Goal: Navigation & Orientation: Find specific page/section

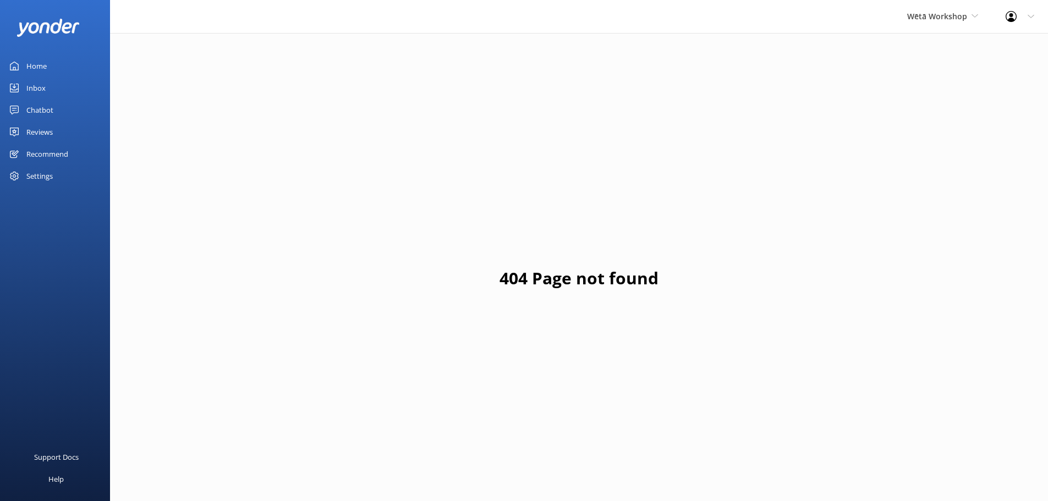
click at [47, 133] on div "Reviews" at bounding box center [39, 132] width 26 height 22
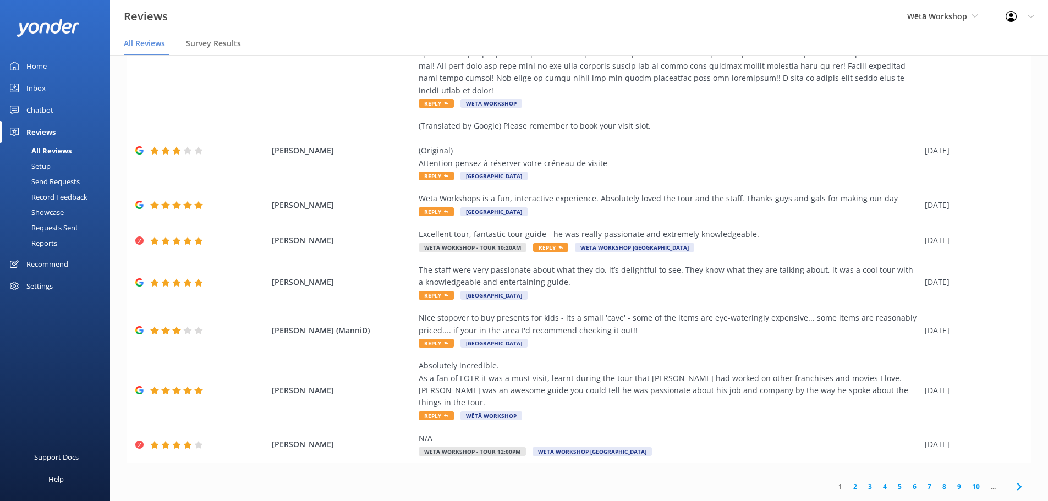
scroll to position [22, 0]
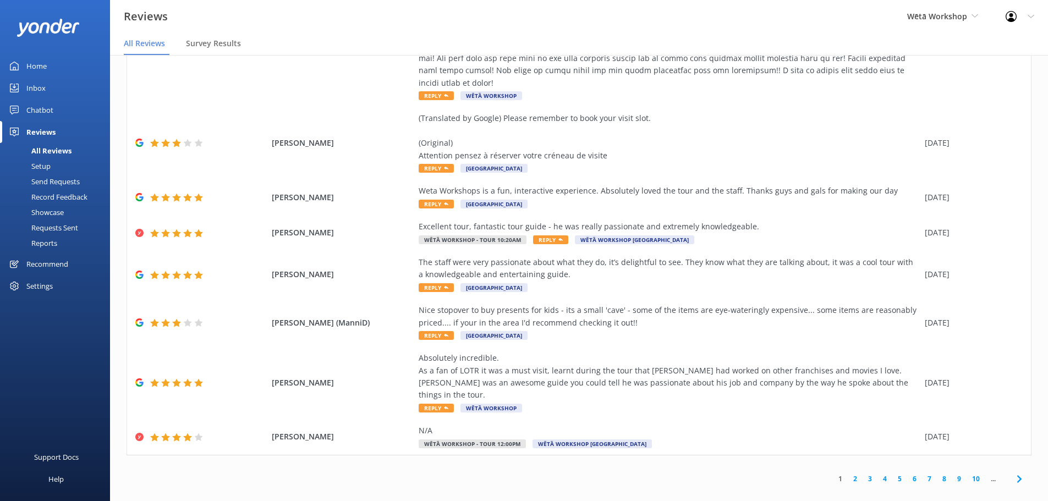
click at [862, 473] on link "3" at bounding box center [869, 478] width 15 height 10
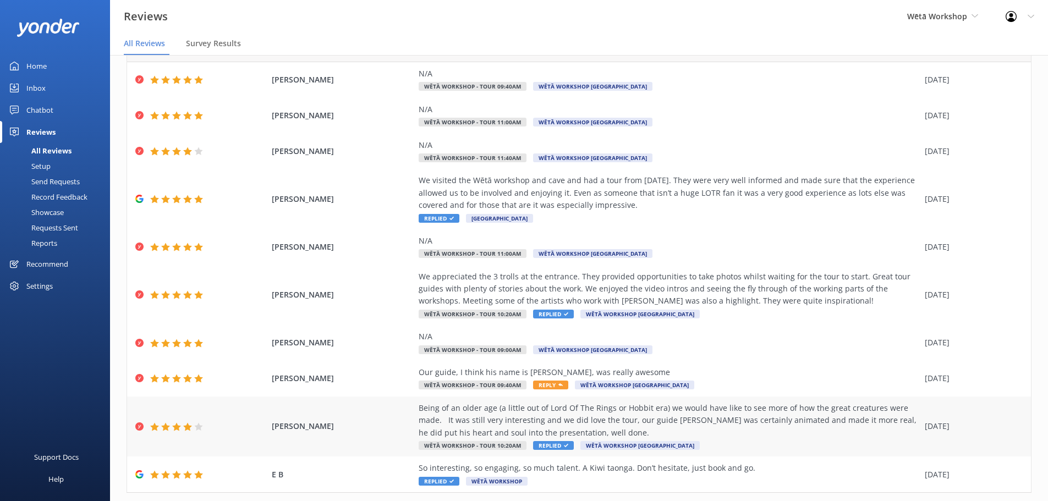
scroll to position [87, 0]
